Goal: Transaction & Acquisition: Purchase product/service

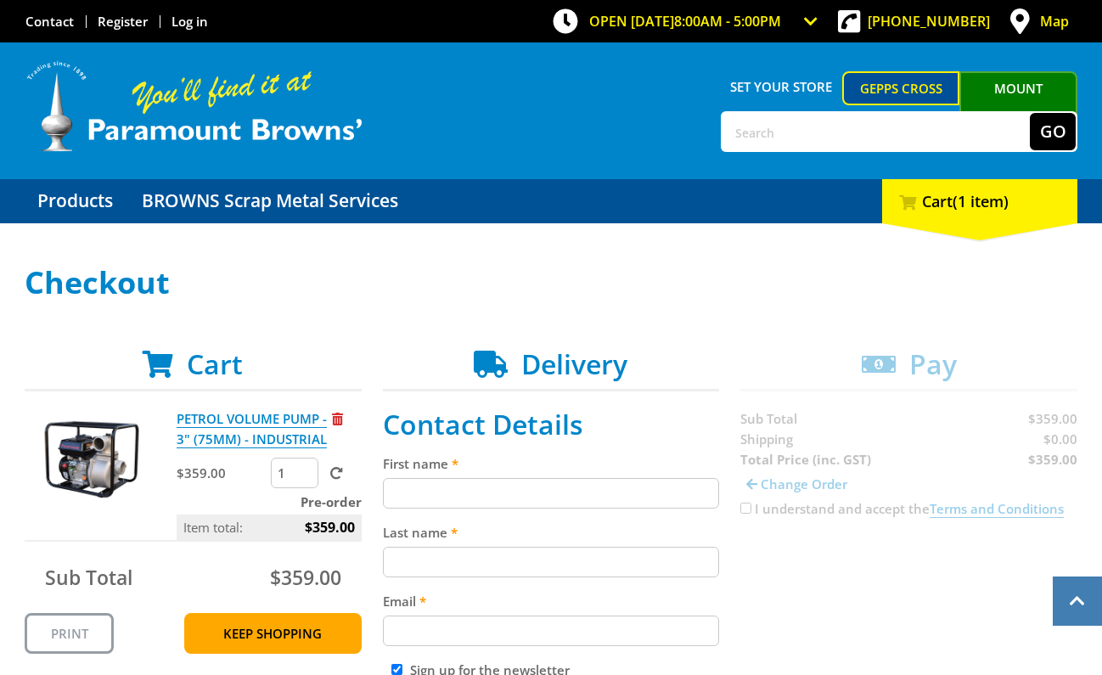
scroll to position [277, 0]
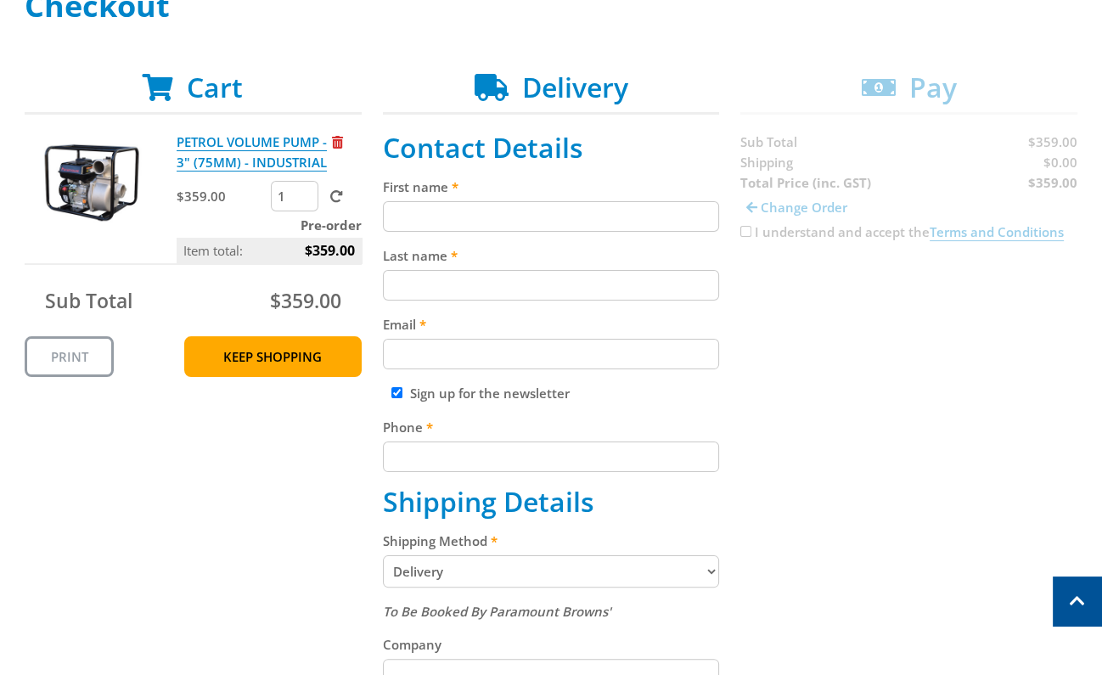
click at [498, 228] on input "First name" at bounding box center [551, 216] width 337 height 31
paste input "[PERSON_NAME]"
type input "[PERSON_NAME]"
click at [544, 288] on input "Last name" at bounding box center [551, 285] width 337 height 31
paste input "[PERSON_NAME]"
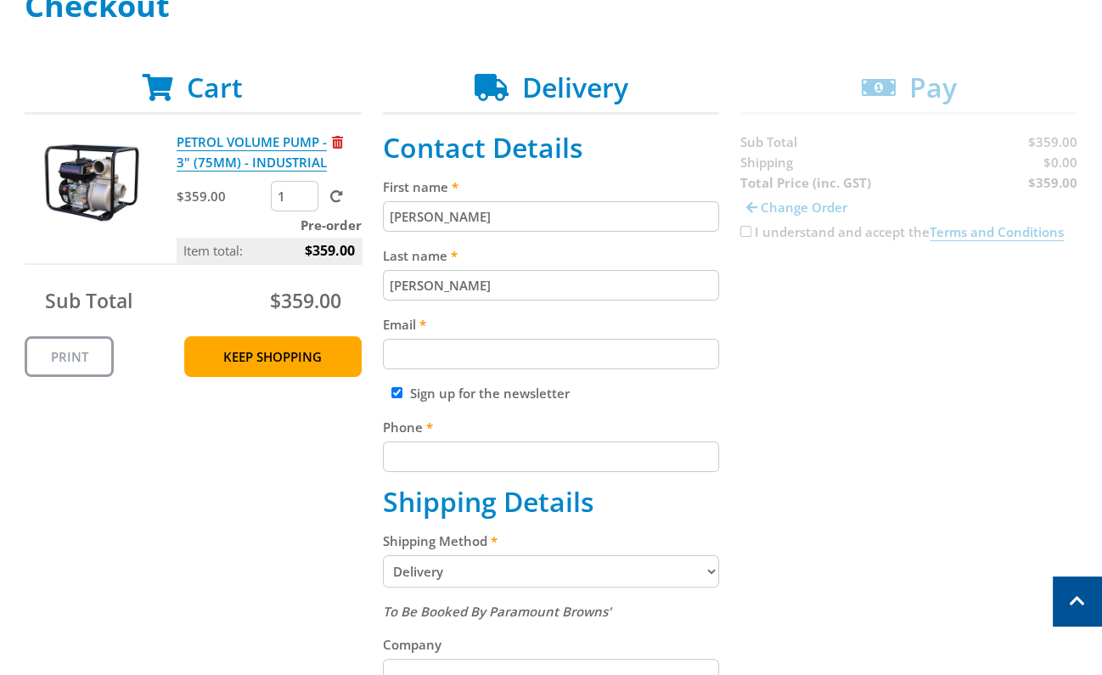
type input "[PERSON_NAME]"
click at [895, 348] on div "Cart PETROL VOLUME PUMP - 3" (75MM) - INDUSTRIAL $359.00 1 Pre-order Item total…" at bounding box center [551, 660] width 1053 height 1178
click at [508, 358] on input "Email" at bounding box center [551, 354] width 337 height 31
paste input "[EMAIL_ADDRESS][DOMAIN_NAME]"
type input "[EMAIL_ADDRESS][DOMAIN_NAME]"
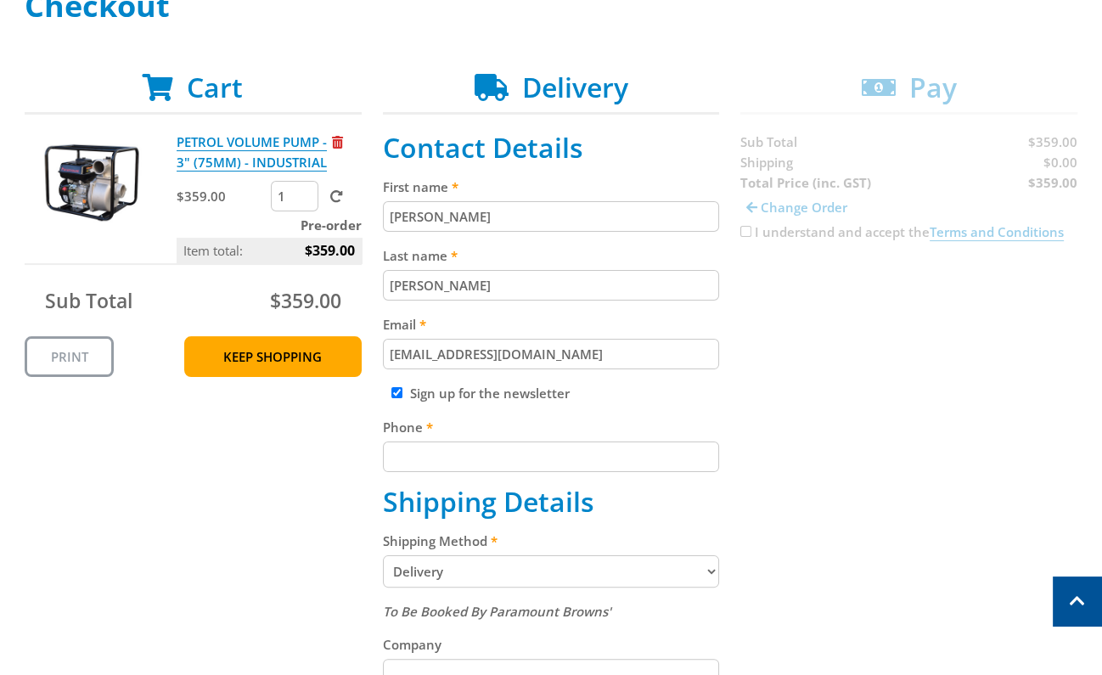
click at [911, 376] on div "Cart PETROL VOLUME PUMP - 3" (75MM) - INDUSTRIAL $359.00 1 Pre-order Item total…" at bounding box center [551, 660] width 1053 height 1178
click at [505, 458] on input "Phone" at bounding box center [551, 456] width 337 height 31
paste input "[PHONE_NUMBER]"
type input "[PHONE_NUMBER]"
click at [892, 406] on div "Cart PETROL VOLUME PUMP - 3" (75MM) - INDUSTRIAL $359.00 1 Pre-order Item total…" at bounding box center [551, 660] width 1053 height 1178
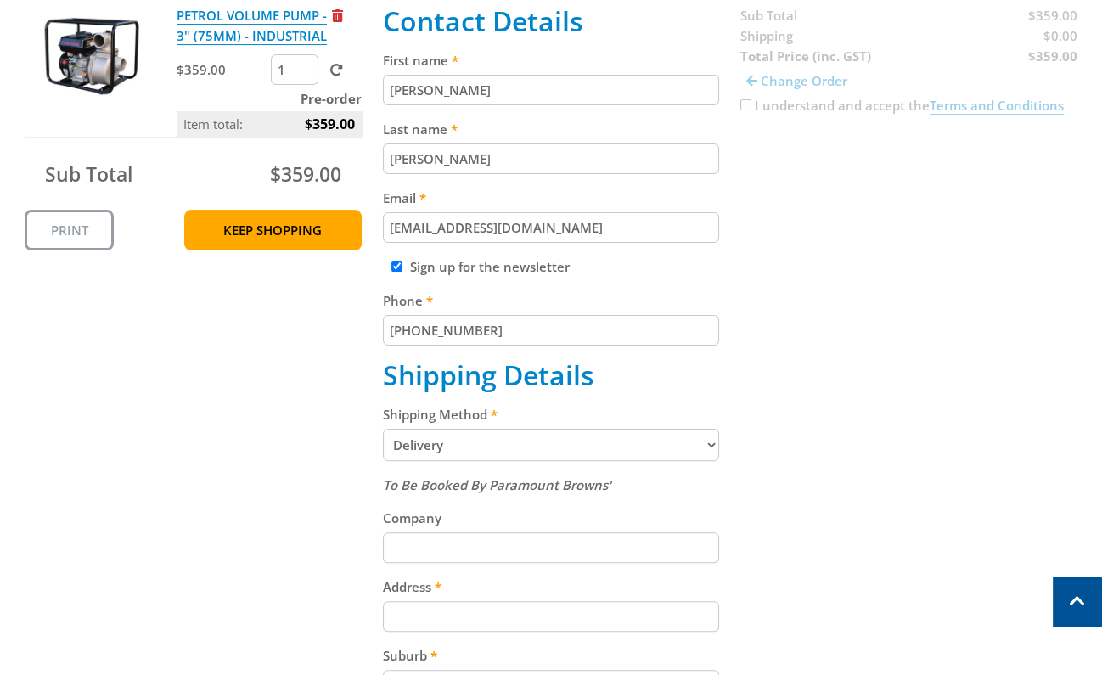
scroll to position [407, 0]
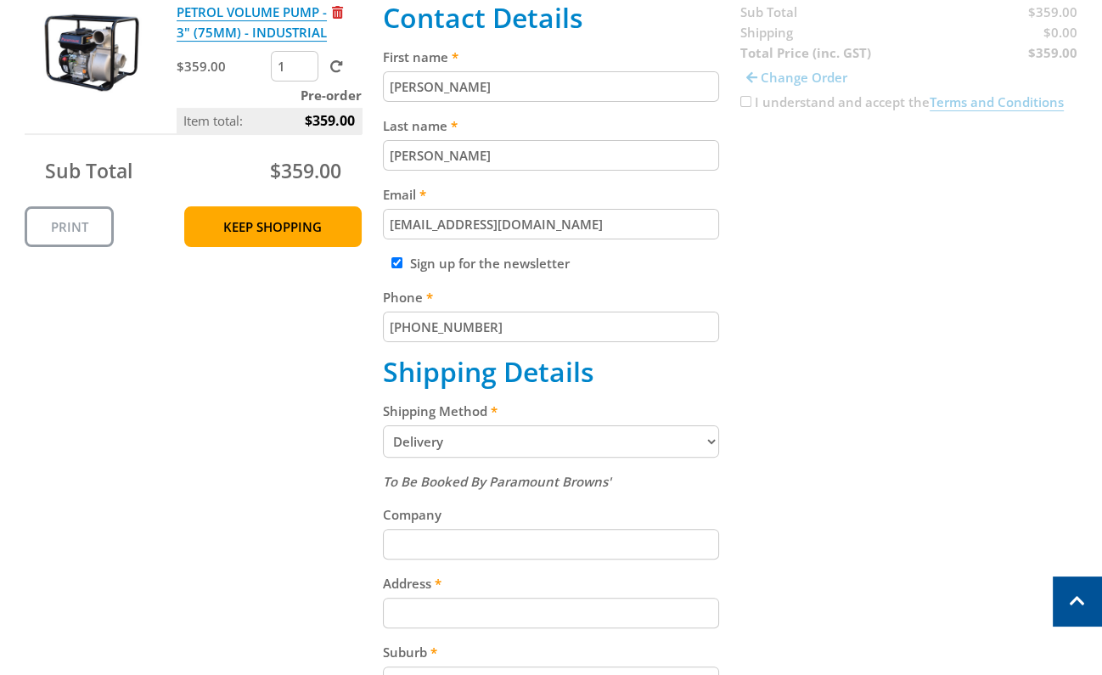
click at [633, 437] on select "Pickup from Gepps Cross Delivery" at bounding box center [551, 441] width 337 height 32
click at [607, 449] on select "Pickup from Gepps Cross Delivery" at bounding box center [551, 441] width 337 height 32
click at [564, 533] on input "Company" at bounding box center [551, 544] width 337 height 31
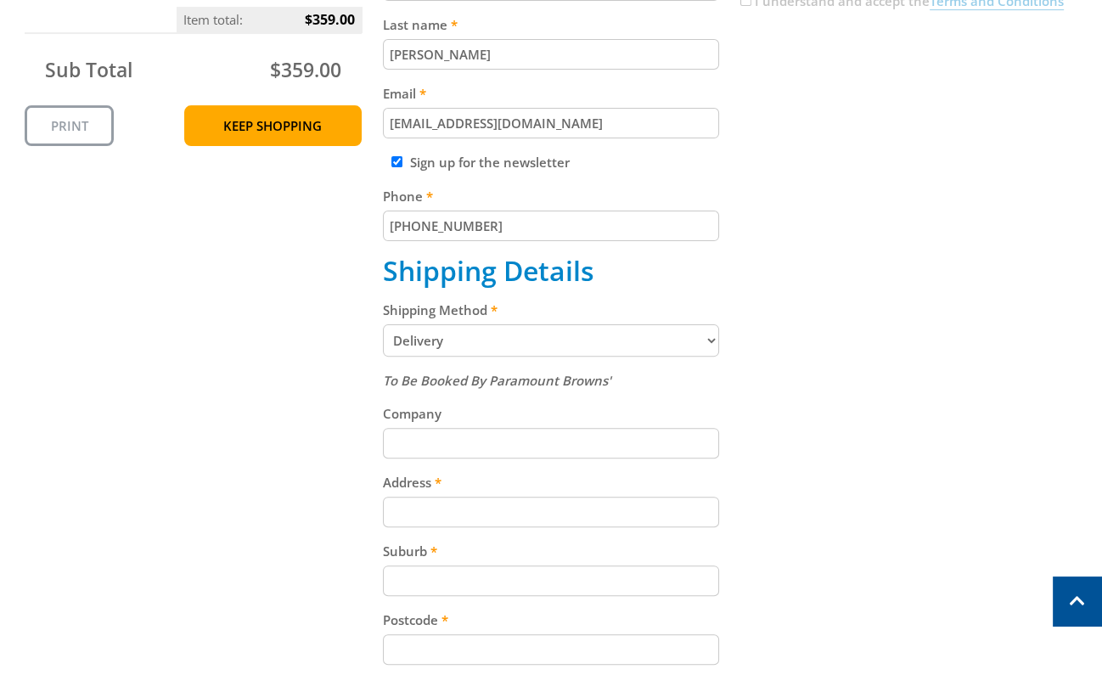
scroll to position [573, 0]
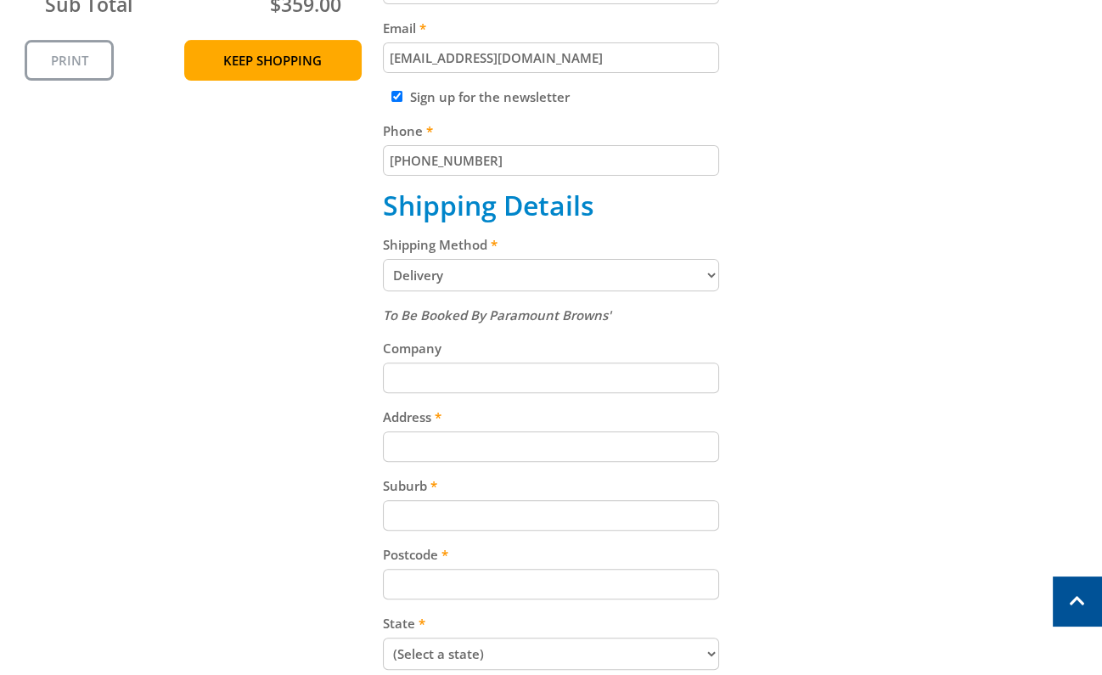
click at [548, 432] on div "Address" at bounding box center [551, 434] width 337 height 55
drag, startPoint x: 546, startPoint y: 445, endPoint x: 590, endPoint y: 436, distance: 45.0
click at [545, 446] on input "Address" at bounding box center [551, 446] width 337 height 31
paste input "[STREET_ADDRESS]"
type input "[STREET_ADDRESS]"
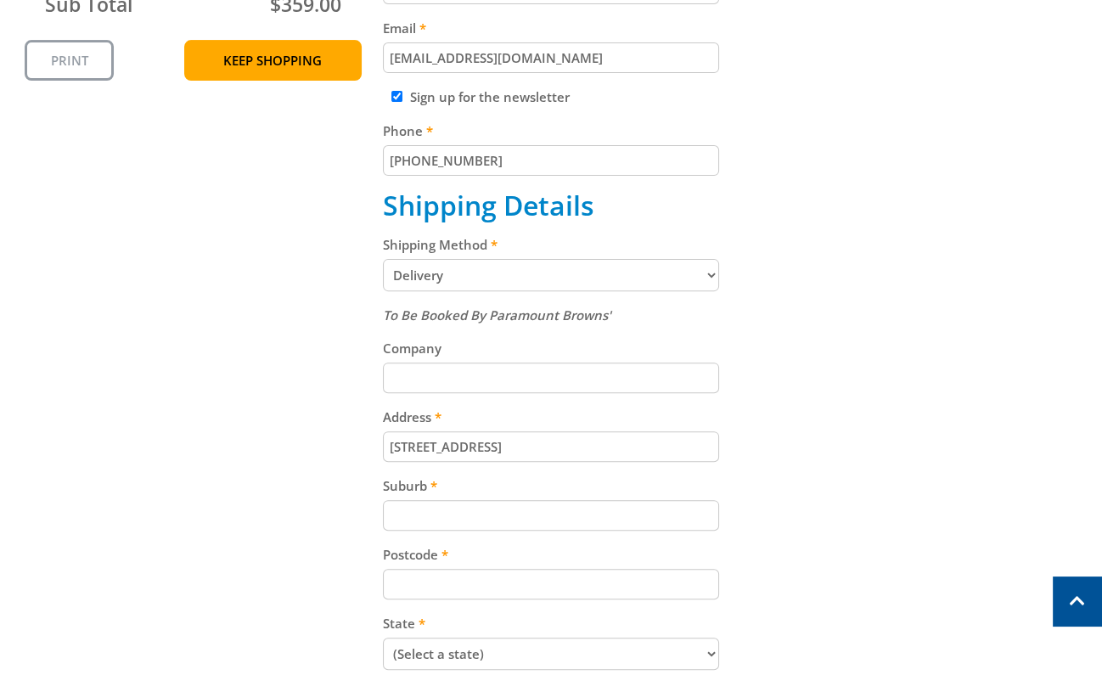
click at [541, 514] on input "Suburb" at bounding box center [551, 515] width 337 height 31
paste input "Gepps Cross"
type input "Gepps Cross"
click at [878, 460] on div "Cart PETROL VOLUME PUMP - 3" (75MM) - INDUSTRIAL $359.00 1 Pre-order Item total…" at bounding box center [551, 364] width 1053 height 1178
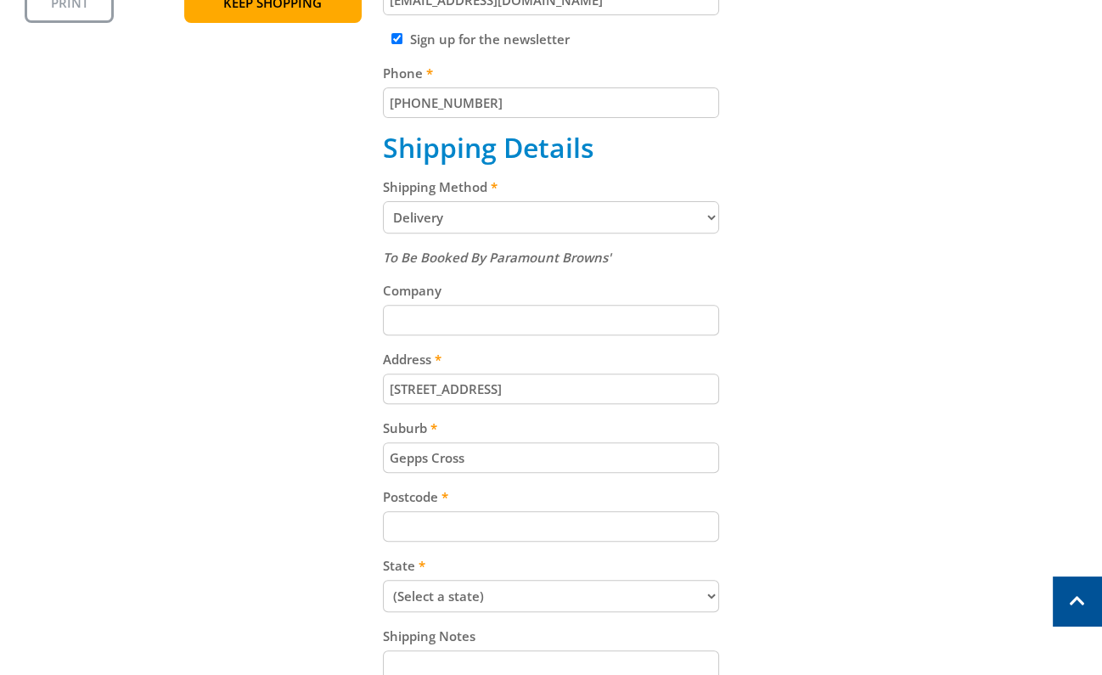
scroll to position [655, 0]
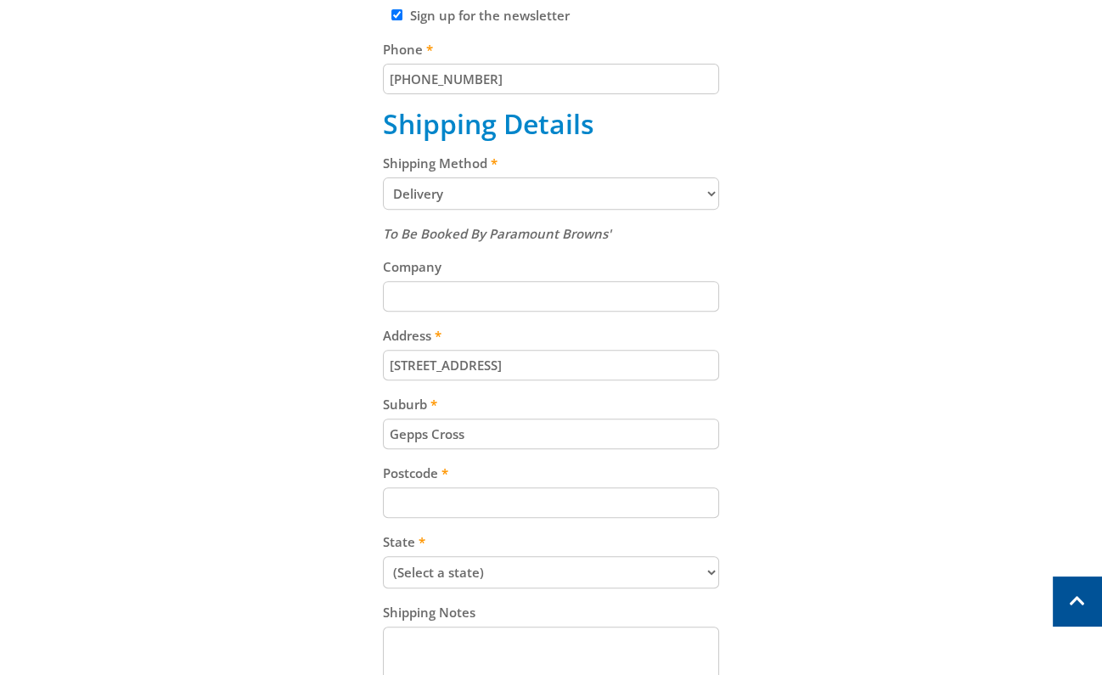
click at [467, 509] on input "Postcode" at bounding box center [551, 502] width 337 height 31
paste input "5094"
type input "5094"
click at [884, 437] on div "Cart PETROL VOLUME PUMP - 3" (75MM) - INDUSTRIAL $359.00 1 Pre-order Item total…" at bounding box center [551, 283] width 1053 height 1178
click at [548, 572] on select "(Select a state) [GEOGRAPHIC_DATA] [GEOGRAPHIC_DATA] [GEOGRAPHIC_DATA] [GEOGRAP…" at bounding box center [551, 572] width 337 height 32
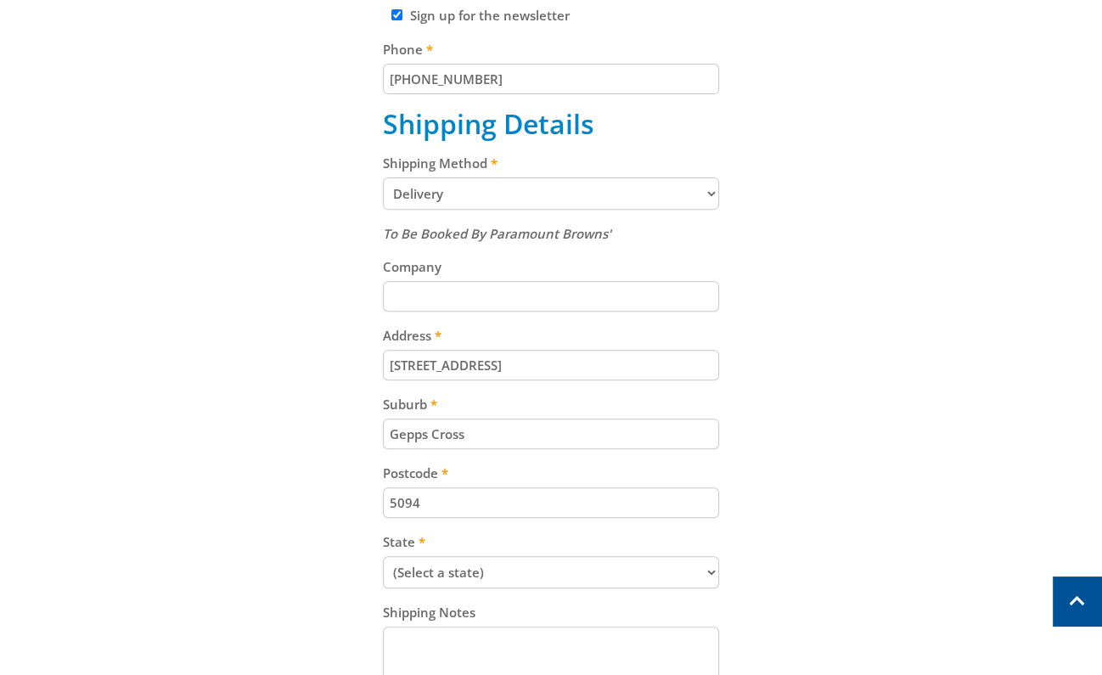
select select "SA"
click at [383, 559] on select "(Select a state) [GEOGRAPHIC_DATA] [GEOGRAPHIC_DATA] [GEOGRAPHIC_DATA] [GEOGRAP…" at bounding box center [551, 572] width 337 height 32
click at [857, 407] on div "Cart PETROL VOLUME PUMP - 3" (75MM) - INDUSTRIAL $359.00 1 Pre-order Item total…" at bounding box center [551, 283] width 1053 height 1178
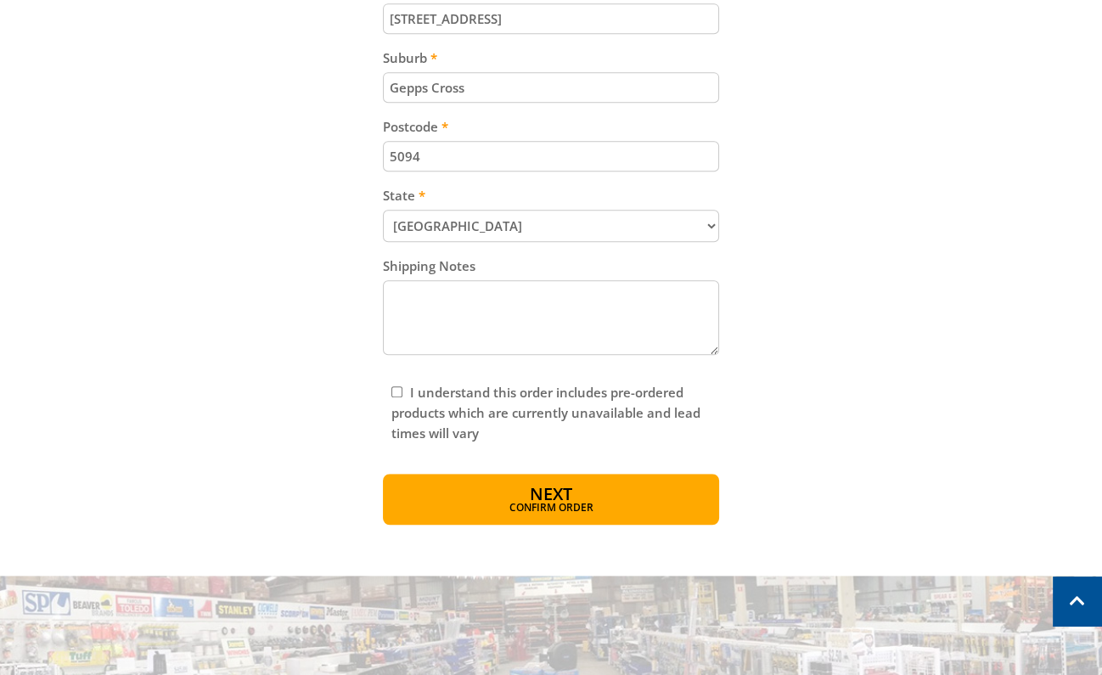
scroll to position [1015, 0]
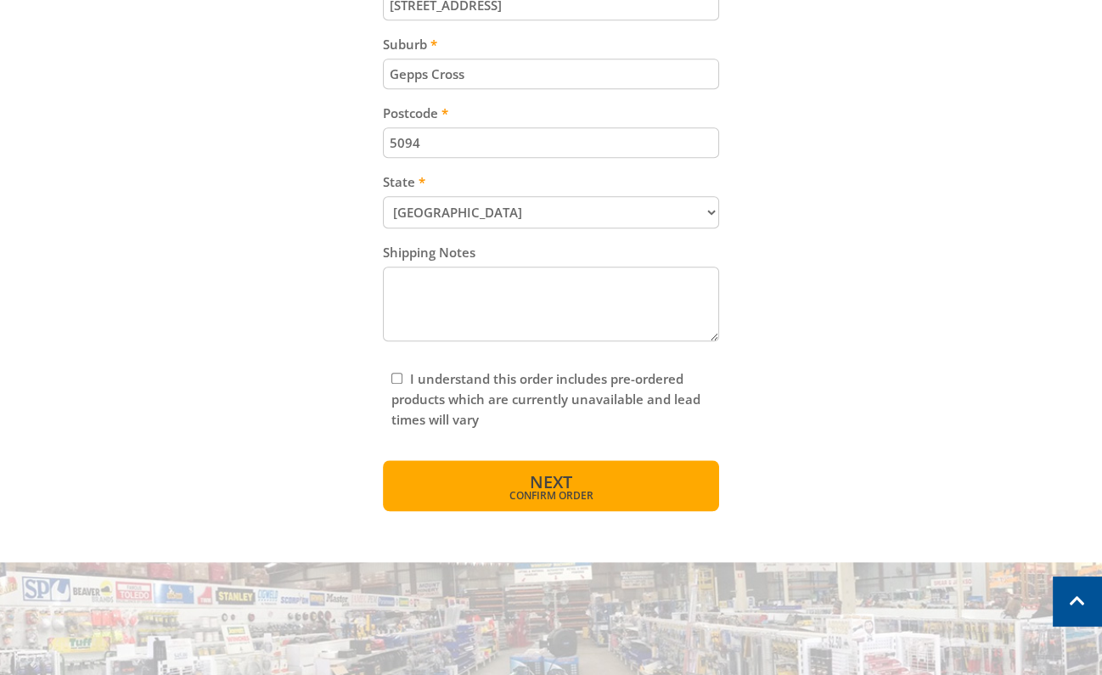
click at [623, 491] on button "Next Confirm order" at bounding box center [551, 485] width 337 height 51
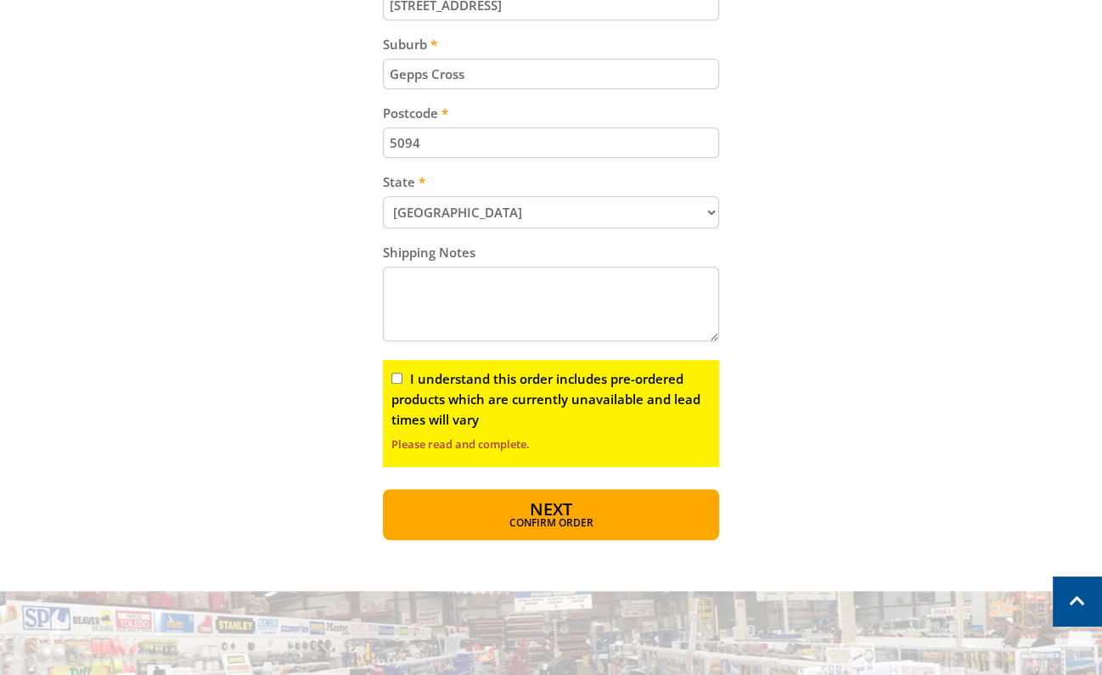
click at [394, 383] on input "I understand this order includes pre-ordered products which are currently unava…" at bounding box center [396, 378] width 11 height 11
checkbox input "true"
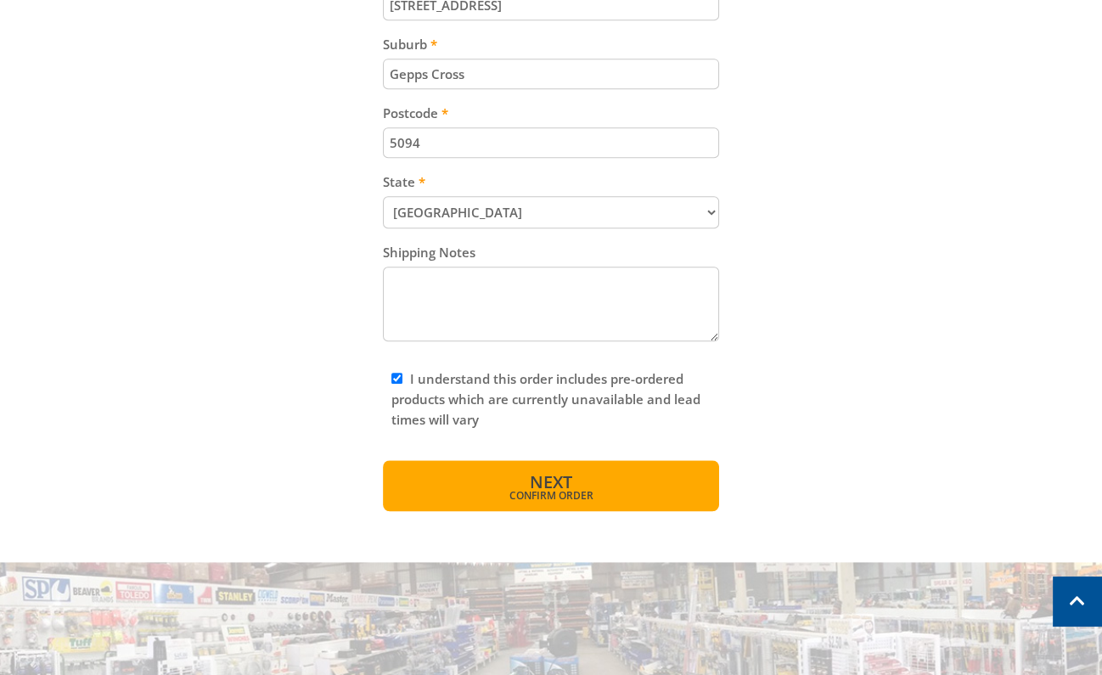
click at [557, 491] on span "Next" at bounding box center [551, 481] width 42 height 23
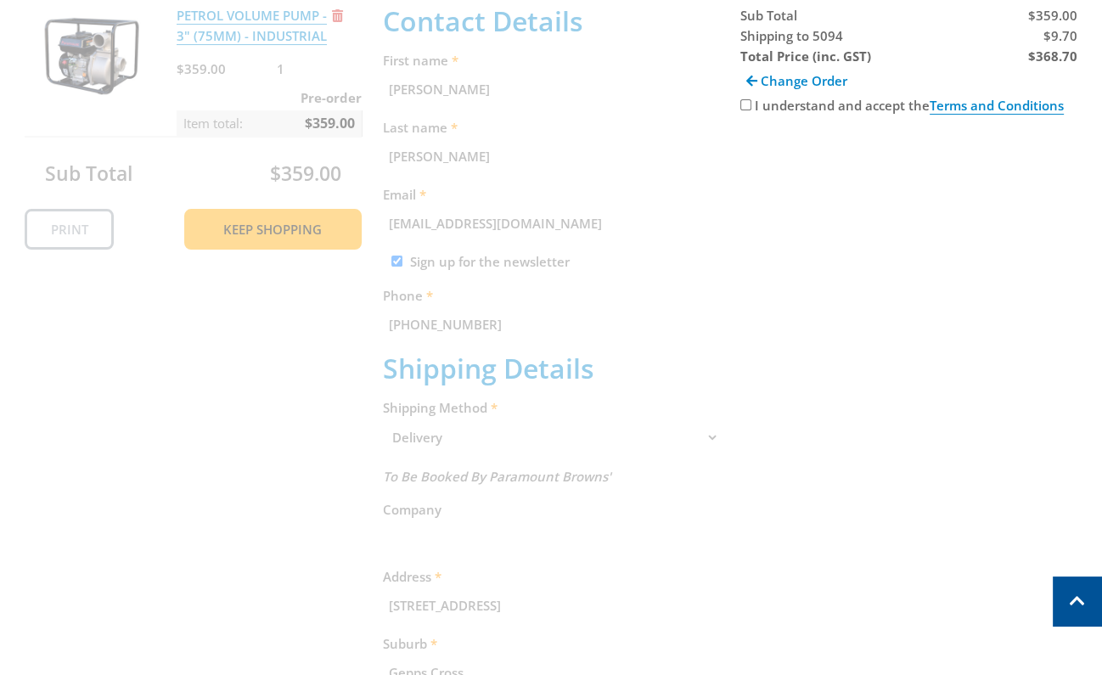
scroll to position [348, 0]
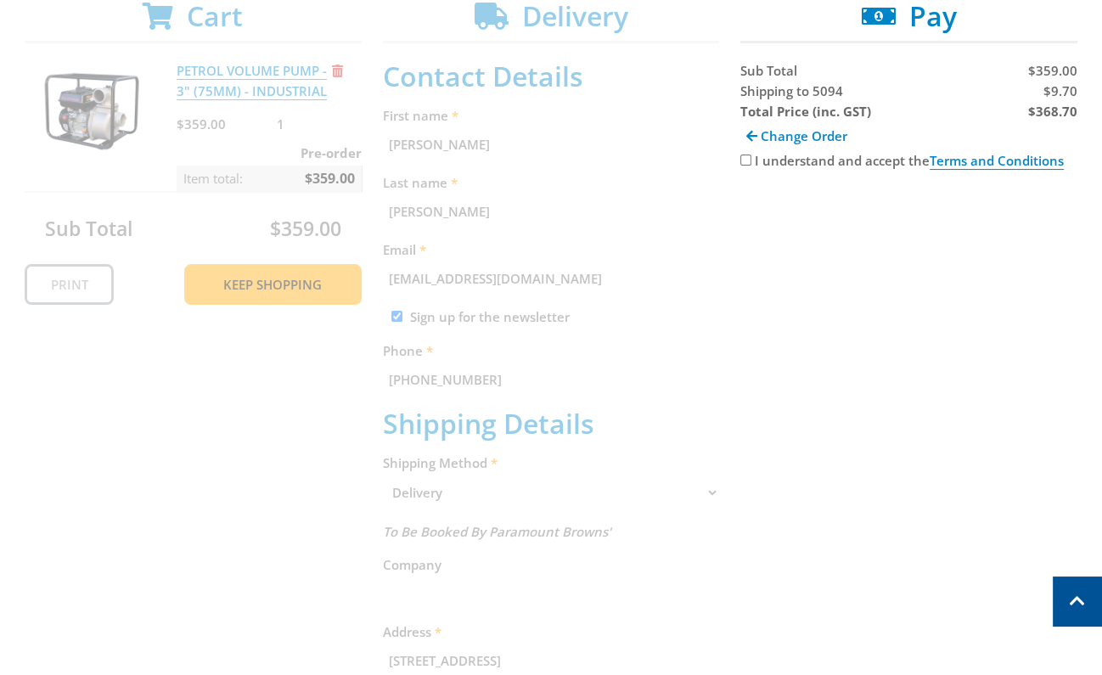
click at [1060, 96] on span "$9.70" at bounding box center [1060, 90] width 34 height 17
copy span "9.70"
click at [1049, 114] on strong "$368.70" at bounding box center [1052, 111] width 49 height 17
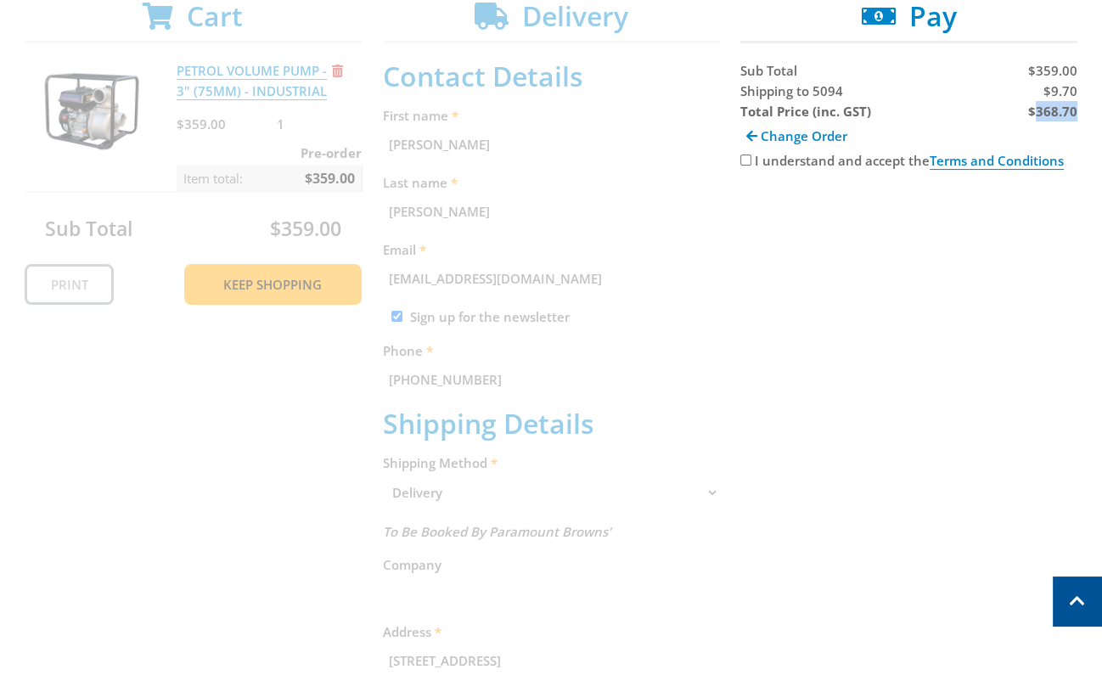
copy strong "368.70"
